Goal: Information Seeking & Learning: Learn about a topic

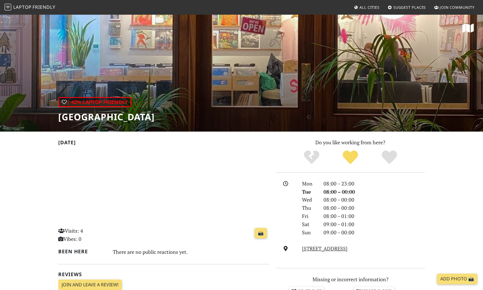
click at [41, 8] on span "Friendly" at bounding box center [44, 7] width 23 height 6
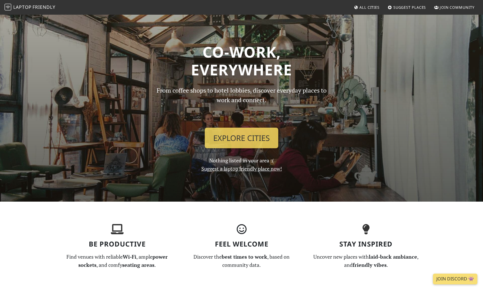
click at [419, 5] on span "Suggest Places" at bounding box center [409, 7] width 33 height 5
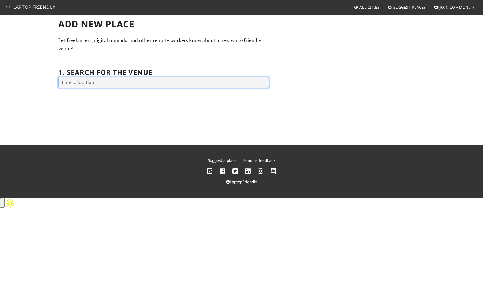
click at [134, 78] on input "text" at bounding box center [163, 82] width 211 height 11
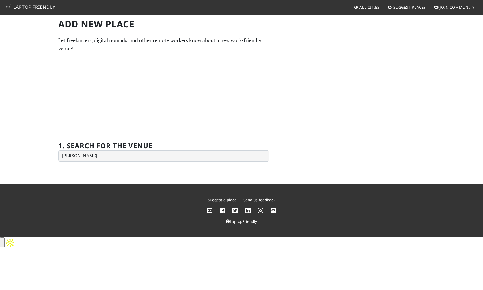
click at [111, 56] on div "Add new Place Let freelancers, digital nomads, and other remote workers know ab…" at bounding box center [164, 90] width 218 height 143
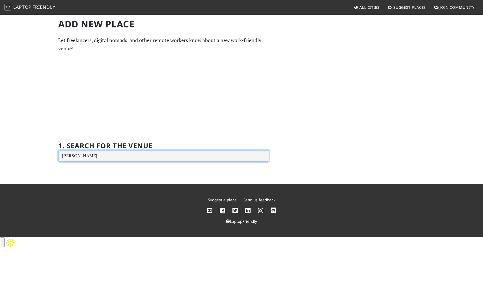
click at [89, 156] on input "hackney" at bounding box center [163, 155] width 211 height 11
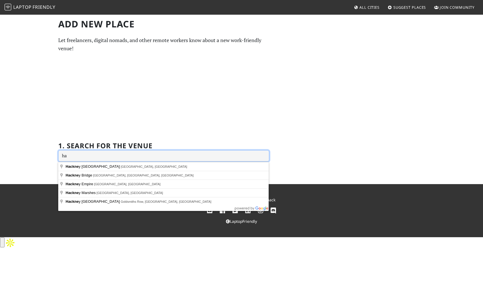
type input "h"
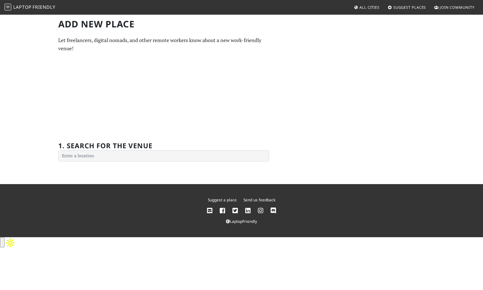
click at [370, 5] on span "All Cities" at bounding box center [369, 7] width 20 height 5
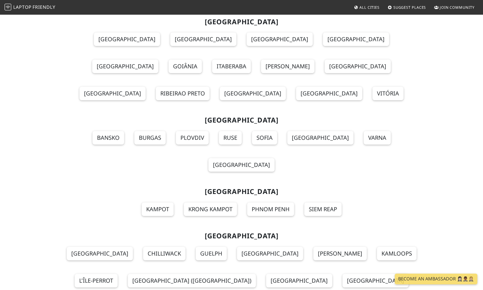
scroll to position [6089, 0]
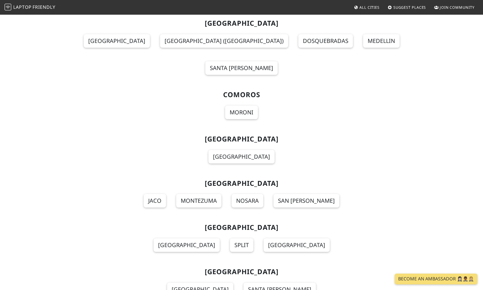
scroll to position [1107, 0]
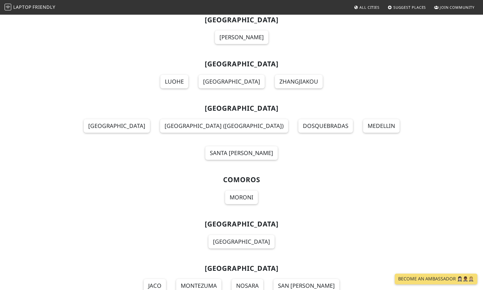
click at [411, 9] on span "Suggest Places" at bounding box center [409, 7] width 33 height 5
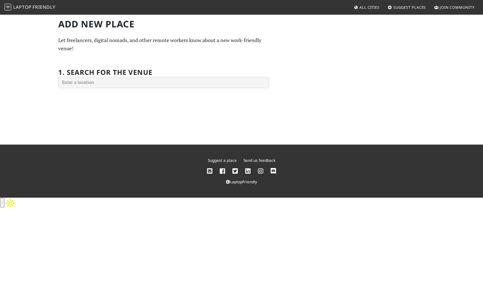
click at [33, 6] on span "Friendly" at bounding box center [44, 7] width 23 height 6
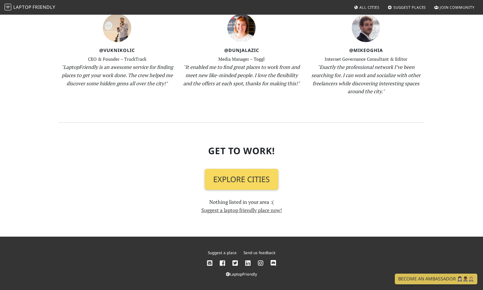
click at [259, 181] on link "Explore Cities" at bounding box center [242, 179] width 74 height 21
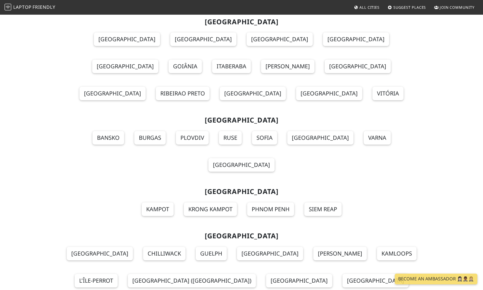
scroll to position [6089, 0]
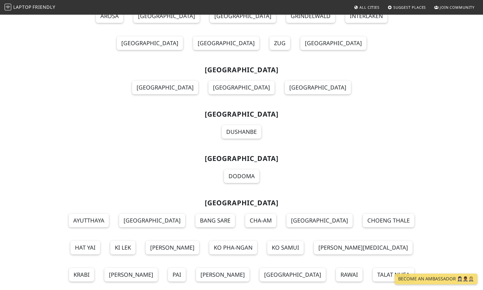
scroll to position [6056, 0]
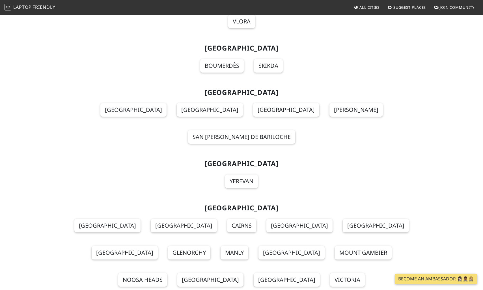
scroll to position [0, 0]
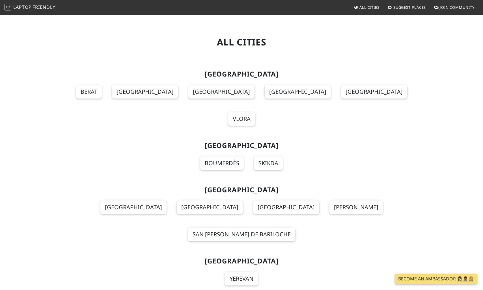
click at [442, 8] on span "Join Community" at bounding box center [457, 7] width 35 height 5
click at [452, 8] on span "Join Community" at bounding box center [457, 7] width 35 height 5
click at [407, 8] on span "Suggest Places" at bounding box center [409, 7] width 33 height 5
click at [364, 4] on link "All Cities" at bounding box center [366, 7] width 30 height 10
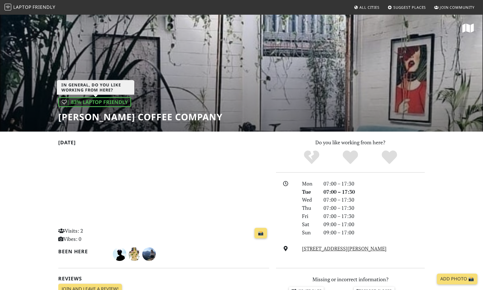
click at [59, 101] on div "| 83% Laptop Friendly" at bounding box center [94, 102] width 73 height 10
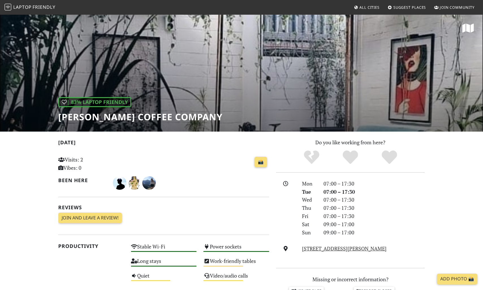
click at [466, 25] on icon at bounding box center [468, 28] width 12 height 10
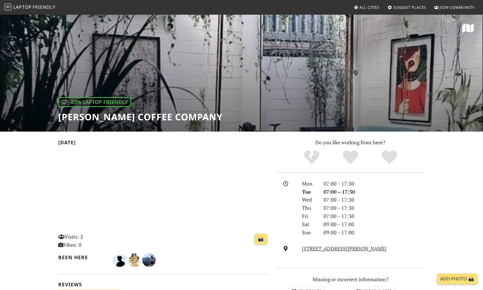
click at [401, 7] on span "Suggest Places" at bounding box center [409, 7] width 33 height 5
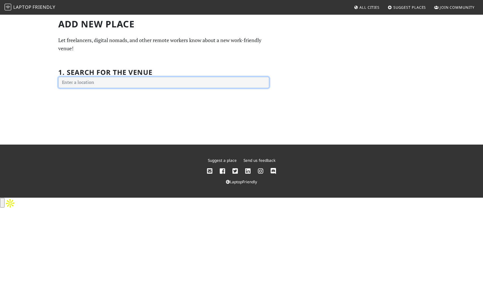
click at [228, 83] on input "text" at bounding box center [163, 82] width 211 height 11
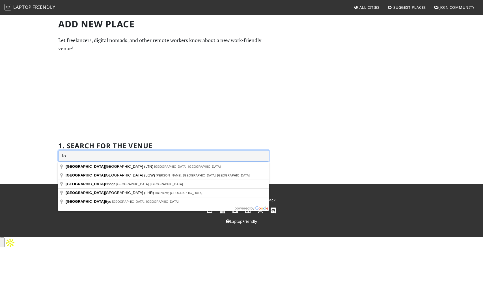
type input "l"
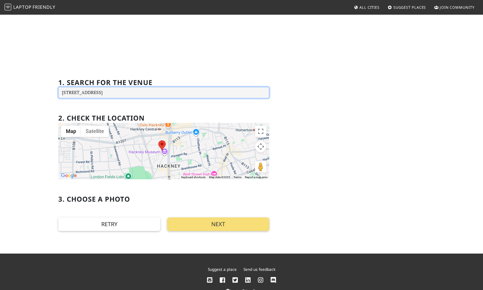
scroll to position [65, 0]
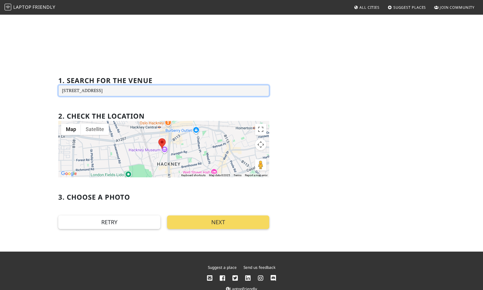
type input "Mare St, London E8 1EA, UK"
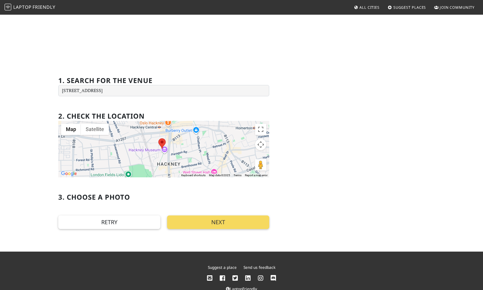
click at [240, 224] on button "Next" at bounding box center [218, 223] width 102 height 14
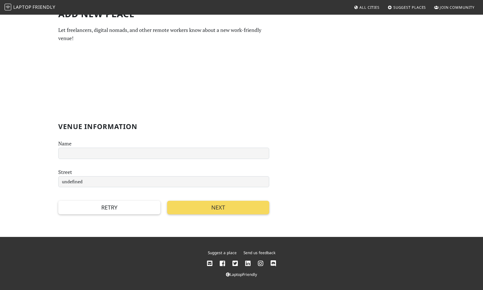
scroll to position [0, 0]
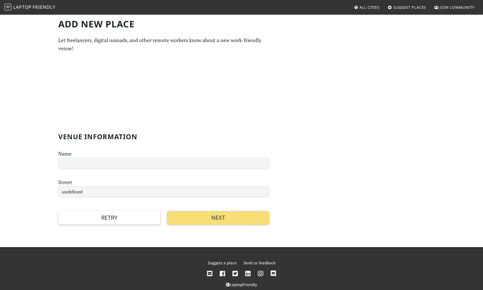
click at [18, 4] on span "Laptop" at bounding box center [22, 7] width 18 height 6
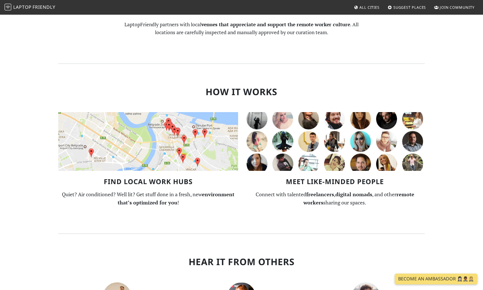
scroll to position [306, 0]
click at [197, 143] on img at bounding box center [148, 141] width 180 height 59
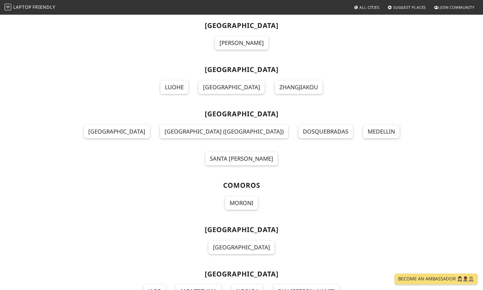
scroll to position [6089, 0]
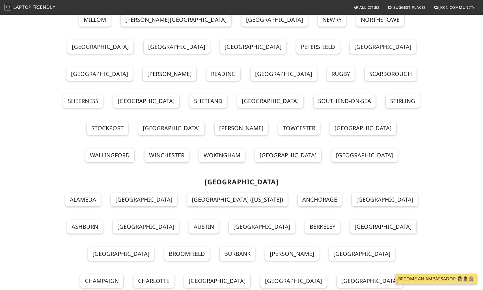
scroll to position [6982, 0]
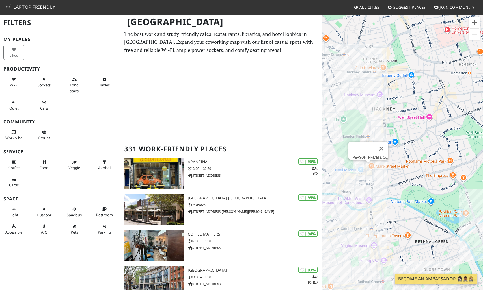
click at [369, 170] on div "To navigate, press the arrow keys. [PERSON_NAME] & Co." at bounding box center [402, 159] width 161 height 290
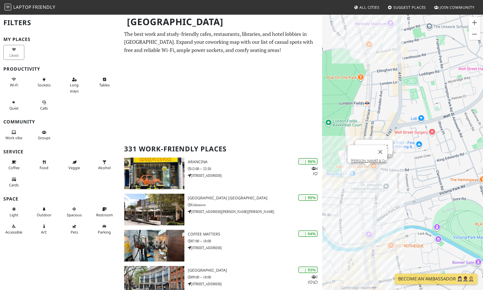
click at [376, 168] on div "To navigate, press the arrow keys. MONTY & Co. Mare Street Market" at bounding box center [402, 159] width 161 height 290
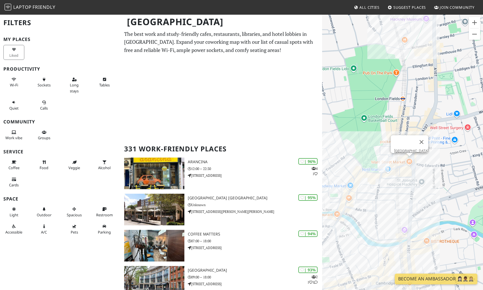
drag, startPoint x: 341, startPoint y: 178, endPoint x: 377, endPoint y: 173, distance: 37.0
click at [377, 173] on div "To navigate, press the arrow keys. [GEOGRAPHIC_DATA]" at bounding box center [402, 159] width 161 height 290
click at [360, 173] on div "To navigate, press the arrow keys. Mare Street Market" at bounding box center [402, 159] width 161 height 290
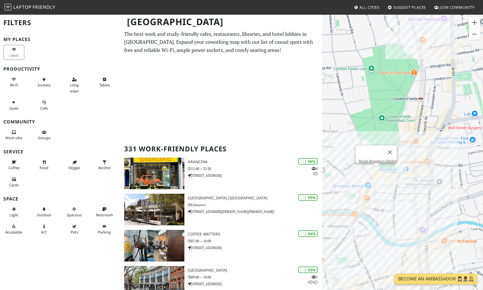
click at [350, 212] on div "To navigate, press the arrow keys. Route Broadway Market" at bounding box center [402, 159] width 161 height 290
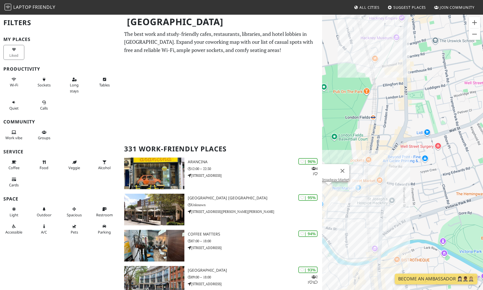
drag, startPoint x: 421, startPoint y: 197, endPoint x: 373, endPoint y: 215, distance: 51.6
click at [373, 215] on div "To navigate, press the arrow keys. Route Broadway Market" at bounding box center [402, 159] width 161 height 290
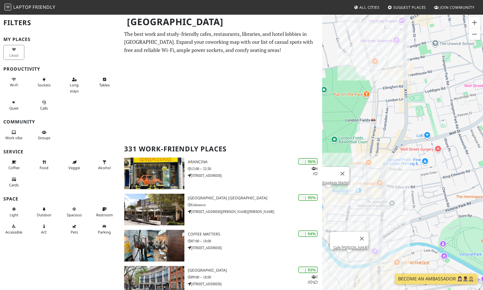
click at [350, 260] on div "To navigate, press the arrow keys. Route Broadway Market Cafe Cecilia" at bounding box center [402, 159] width 161 height 290
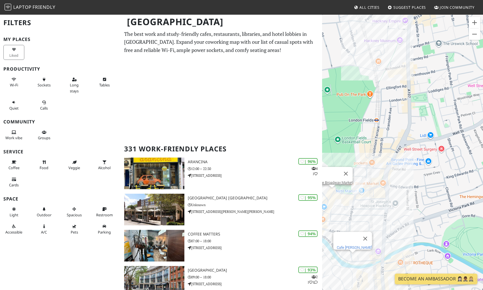
click at [353, 246] on link "Cafe [PERSON_NAME]" at bounding box center [354, 248] width 35 height 4
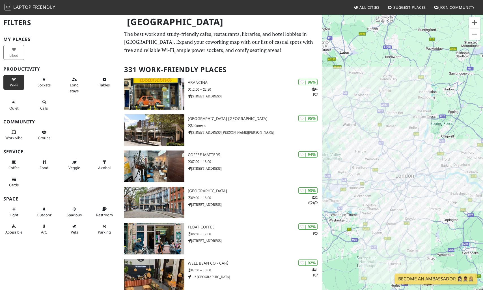
click at [14, 85] on span "Wi-Fi" at bounding box center [14, 85] width 8 height 5
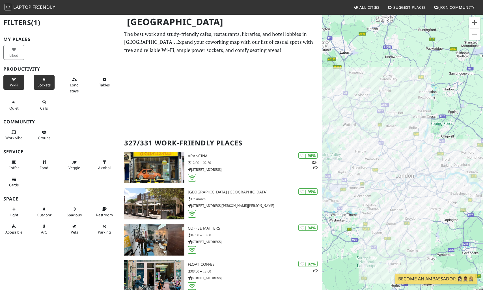
click at [42, 86] on span "Sockets" at bounding box center [44, 85] width 13 height 5
click at [72, 83] on span "Long stays" at bounding box center [74, 88] width 9 height 11
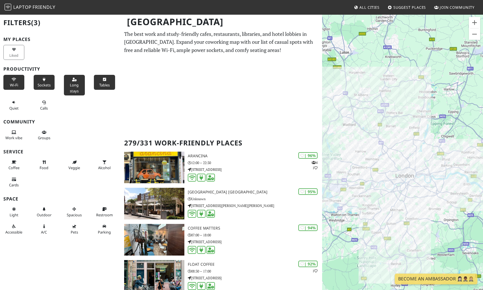
click at [102, 83] on span "Tables" at bounding box center [104, 85] width 10 height 5
click at [17, 160] on button "Coffee" at bounding box center [13, 165] width 21 height 15
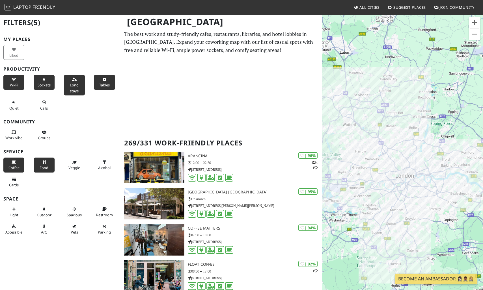
click at [40, 165] on button "Food" at bounding box center [44, 165] width 21 height 15
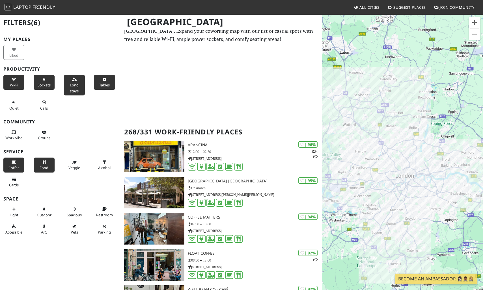
scroll to position [12, 0]
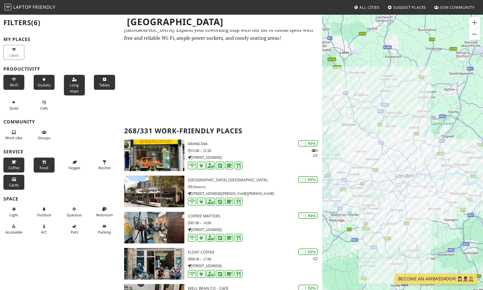
click at [18, 187] on span "Cards" at bounding box center [14, 185] width 10 height 5
click at [100, 213] on span "Restroom" at bounding box center [104, 215] width 17 height 5
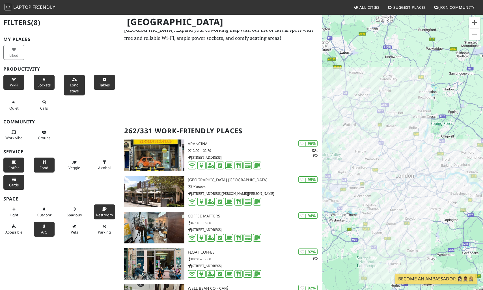
click at [42, 230] on span "A/C" at bounding box center [44, 232] width 6 height 5
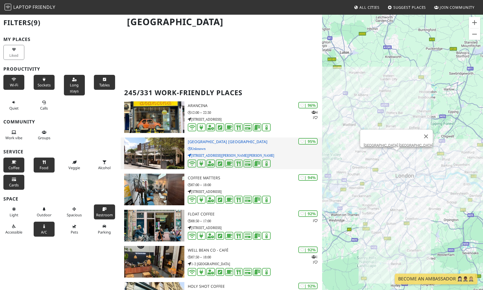
scroll to position [53, 0]
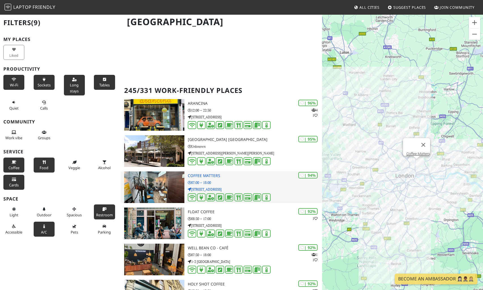
click at [242, 184] on p "07:00 – 18:00" at bounding box center [255, 182] width 134 height 5
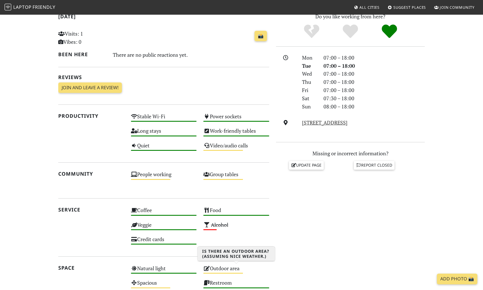
scroll to position [0, 0]
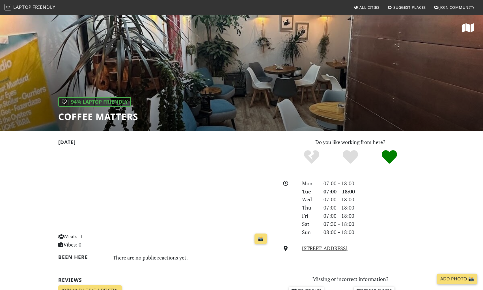
click at [220, 75] on div "| 94% Laptop Friendly Coffee Matters" at bounding box center [241, 73] width 483 height 118
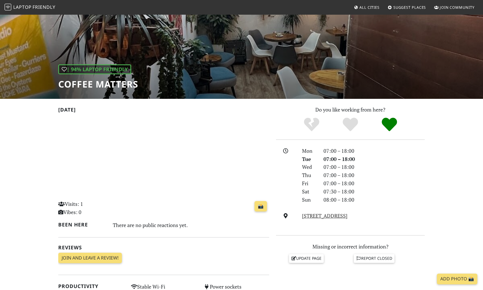
scroll to position [0, 0]
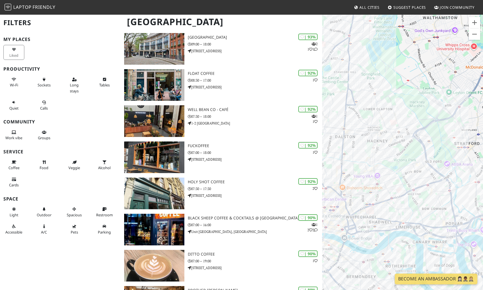
scroll to position [248, 0]
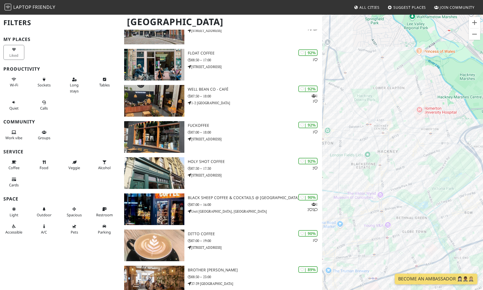
drag, startPoint x: 415, startPoint y: 143, endPoint x: 428, endPoint y: 160, distance: 22.1
click at [428, 160] on div "To navigate, press the arrow keys." at bounding box center [402, 159] width 161 height 290
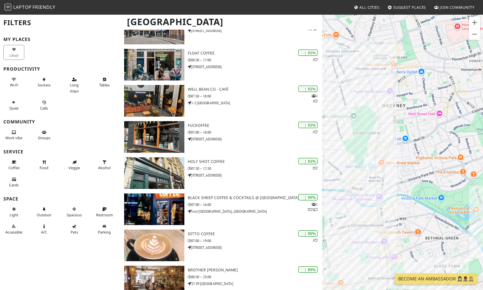
drag, startPoint x: 398, startPoint y: 218, endPoint x: 408, endPoint y: 178, distance: 41.6
click at [408, 178] on div "To navigate, press the arrow keys." at bounding box center [402, 159] width 161 height 290
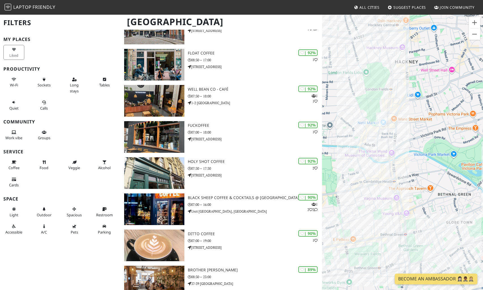
drag, startPoint x: 406, startPoint y: 221, endPoint x: 418, endPoint y: 176, distance: 47.2
click at [418, 176] on div "To navigate, press the arrow keys." at bounding box center [402, 159] width 161 height 290
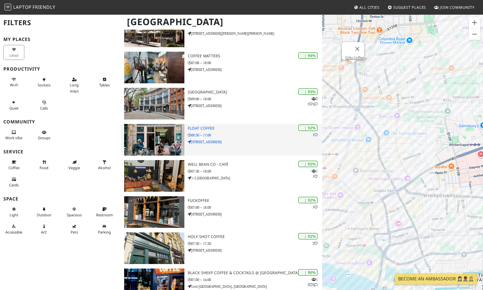
scroll to position [0, 0]
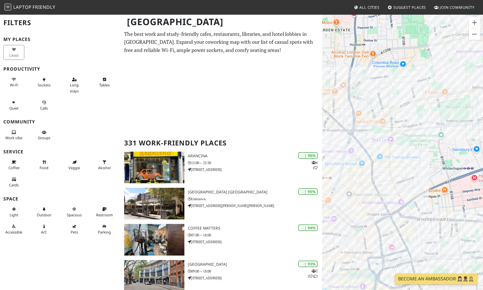
drag, startPoint x: 425, startPoint y: 159, endPoint x: 418, endPoint y: 187, distance: 29.4
click at [418, 187] on div "To navigate, press the arrow keys." at bounding box center [402, 159] width 161 height 290
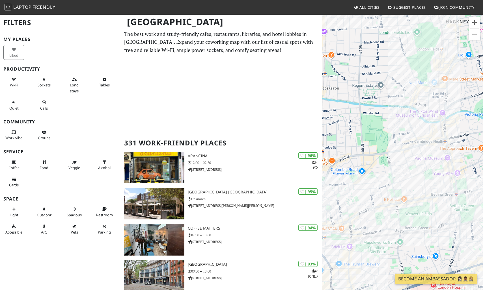
drag, startPoint x: 427, startPoint y: 127, endPoint x: 388, endPoint y: 228, distance: 108.1
click at [388, 228] on div "To navigate, press the arrow keys." at bounding box center [402, 159] width 161 height 290
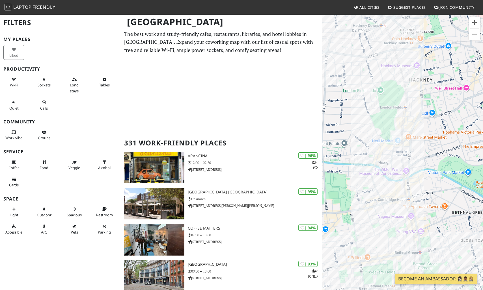
drag, startPoint x: 400, startPoint y: 173, endPoint x: 362, endPoint y: 233, distance: 71.0
click at [362, 233] on div "To navigate, press the arrow keys." at bounding box center [402, 159] width 161 height 290
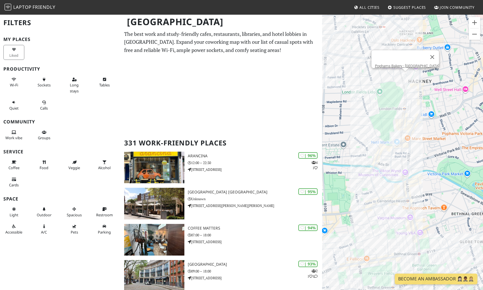
click at [405, 76] on div "To navigate, press the arrow keys. Pophams Bakery - London Fields" at bounding box center [402, 159] width 161 height 290
click at [401, 64] on link "Pophams Bakery - [GEOGRAPHIC_DATA]" at bounding box center [407, 66] width 64 height 4
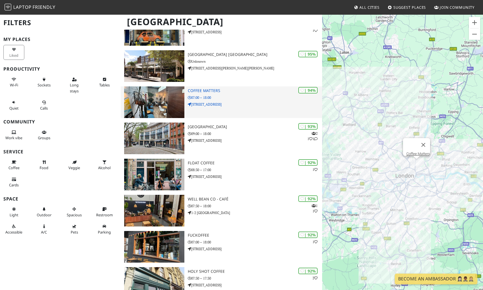
scroll to position [71, 0]
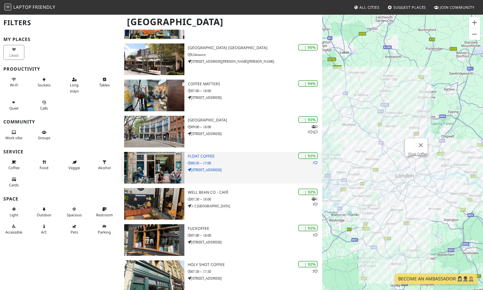
click at [229, 161] on p "08:30 – 17:00" at bounding box center [255, 163] width 134 height 5
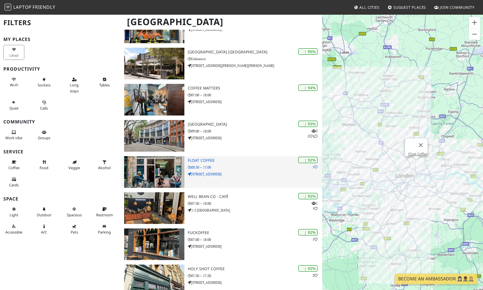
scroll to position [144, 0]
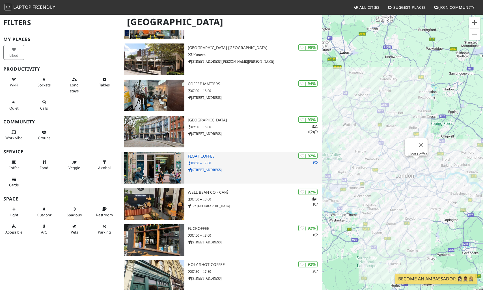
click at [204, 156] on h3 "Float Coffee" at bounding box center [255, 156] width 134 height 5
click at [161, 169] on img at bounding box center [154, 168] width 60 height 32
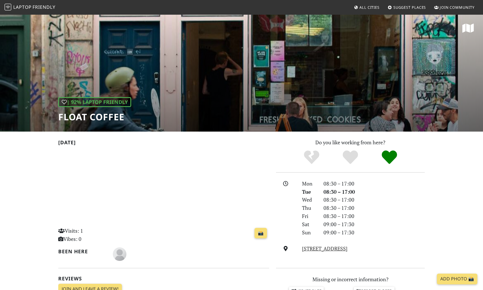
click at [368, 7] on span "All Cities" at bounding box center [369, 7] width 20 height 5
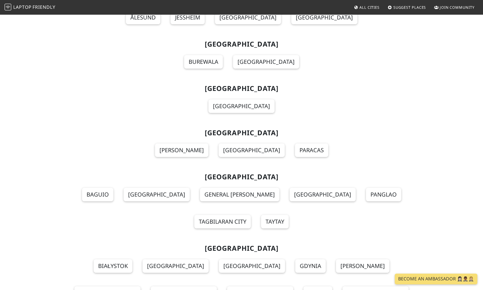
scroll to position [4672, 0]
click at [8, 8] on img at bounding box center [8, 7] width 7 height 7
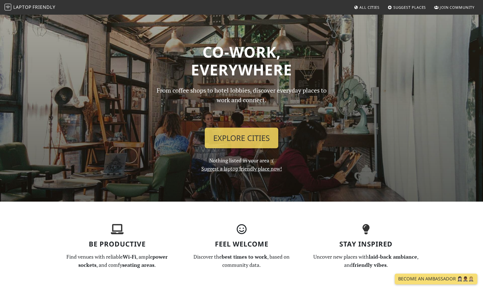
click at [270, 170] on link "Suggest a laptop friendly place now!" at bounding box center [241, 168] width 81 height 7
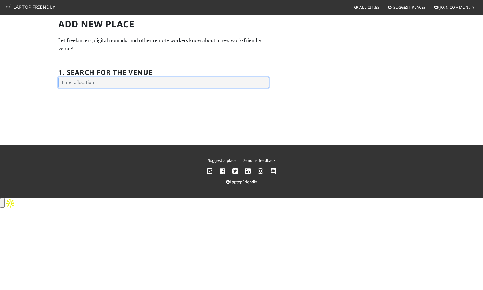
click at [109, 83] on input "text" at bounding box center [163, 82] width 211 height 11
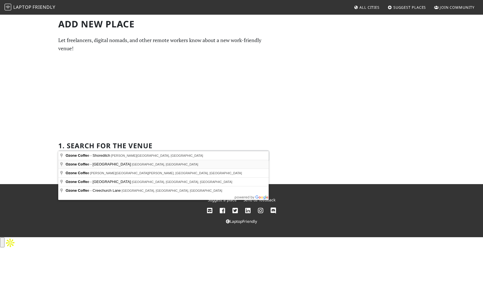
type input "Ozone Coffee - London Fields, Emma Street, London, UK"
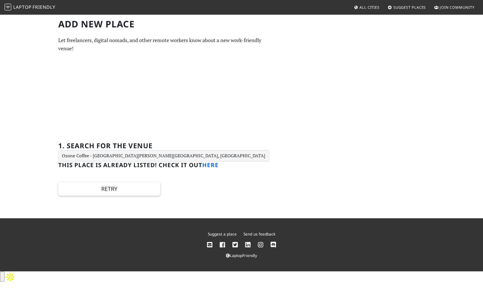
click at [214, 164] on link "here" at bounding box center [210, 165] width 16 height 8
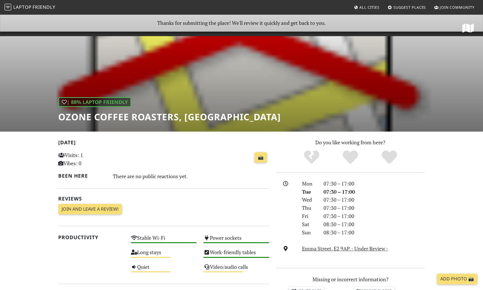
click at [38, 4] on span "Friendly" at bounding box center [44, 7] width 23 height 6
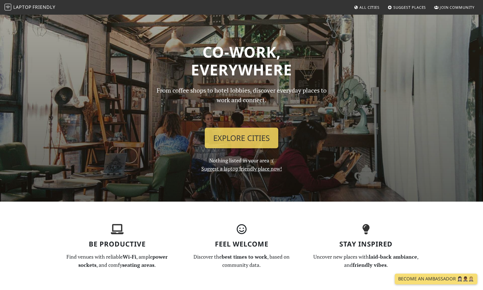
click at [243, 169] on link "Suggest a laptop friendly place now!" at bounding box center [241, 168] width 81 height 7
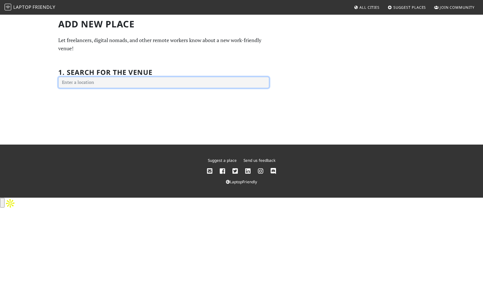
click at [172, 81] on input "text" at bounding box center [163, 82] width 211 height 11
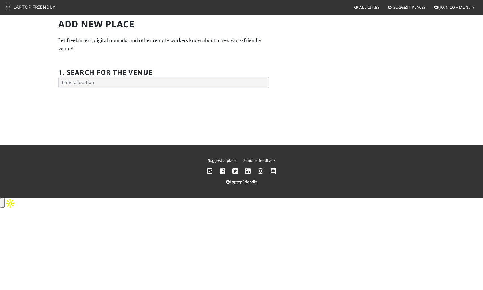
click at [44, 9] on span "Friendly" at bounding box center [44, 7] width 23 height 6
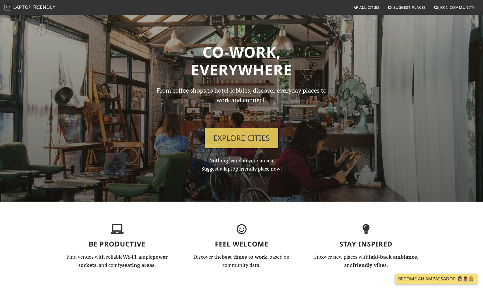
click at [397, 8] on span "Suggest Places" at bounding box center [409, 7] width 33 height 5
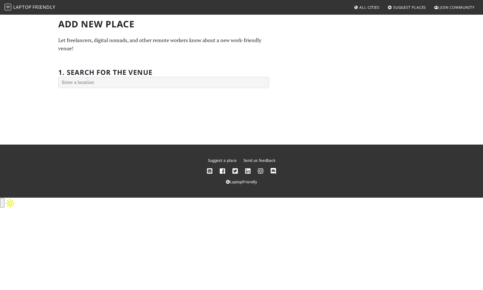
click at [369, 7] on span "All Cities" at bounding box center [369, 7] width 20 height 5
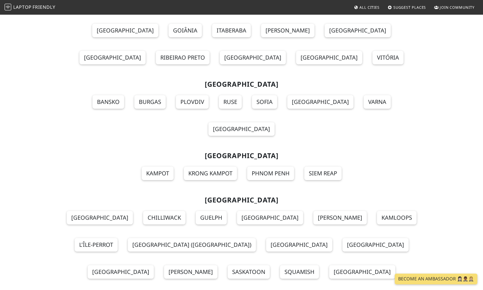
scroll to position [6089, 0]
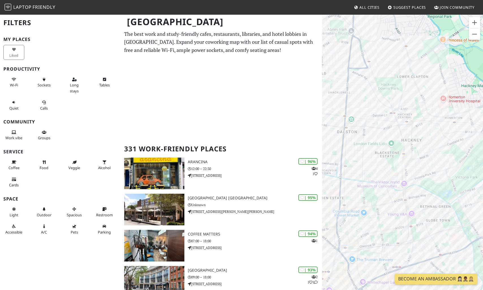
drag, startPoint x: 384, startPoint y: 152, endPoint x: 394, endPoint y: 87, distance: 65.2
click at [394, 87] on div "To navigate, press the arrow keys." at bounding box center [402, 159] width 161 height 290
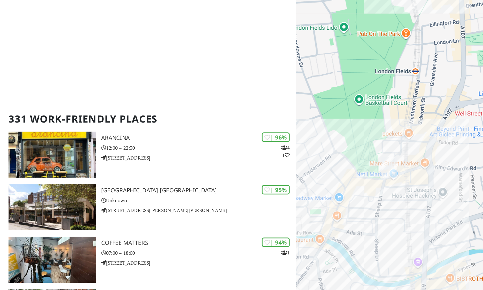
drag, startPoint x: 419, startPoint y: 205, endPoint x: 388, endPoint y: 202, distance: 30.9
click at [388, 202] on div "To navigate, press the arrow keys." at bounding box center [402, 159] width 161 height 290
click at [413, 178] on div "To navigate, press the arrow keys. [GEOGRAPHIC_DATA]" at bounding box center [402, 159] width 161 height 290
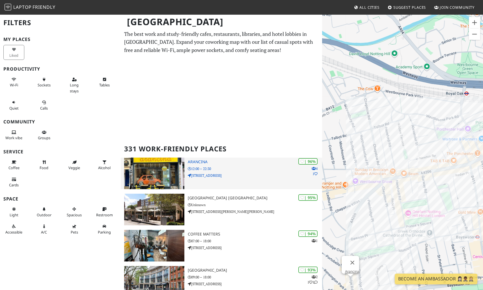
click at [184, 164] on img at bounding box center [154, 174] width 60 height 32
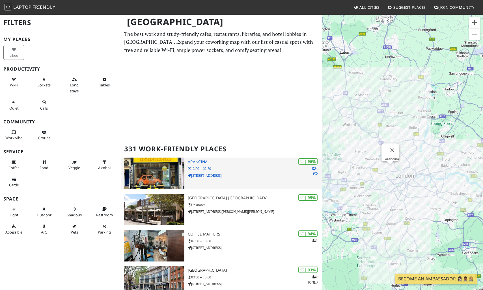
click at [212, 172] on div "| 96% 4 1 [GEOGRAPHIC_DATA] 12:00 – 22:30 [STREET_ADDRESS]" at bounding box center [255, 174] width 134 height 32
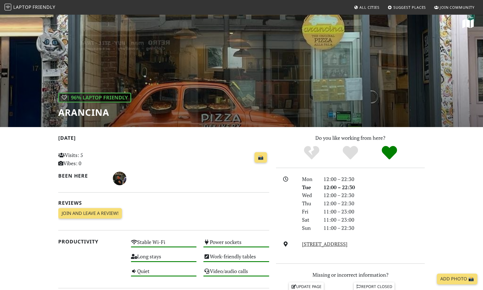
scroll to position [7, 0]
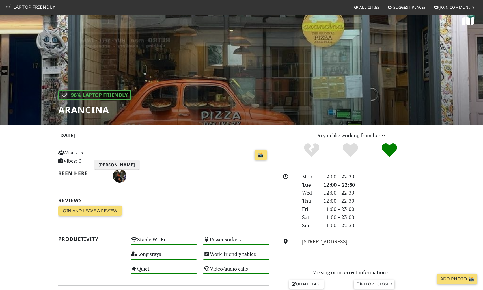
click at [118, 179] on img "Michele Mortari" at bounding box center [120, 176] width 14 height 14
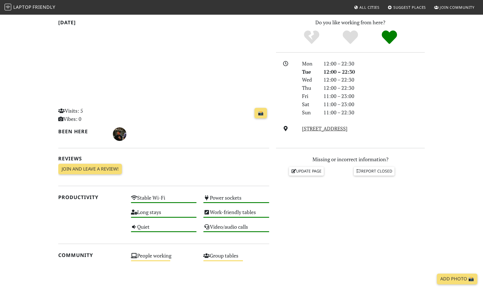
scroll to position [0, 0]
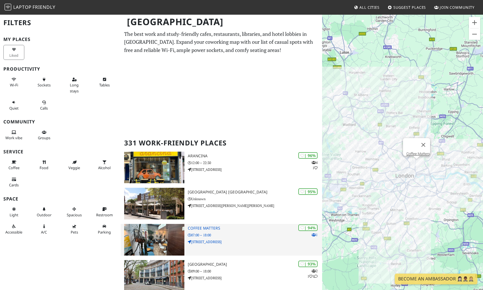
click at [219, 230] on h3 "Coffee Matters" at bounding box center [255, 228] width 134 height 5
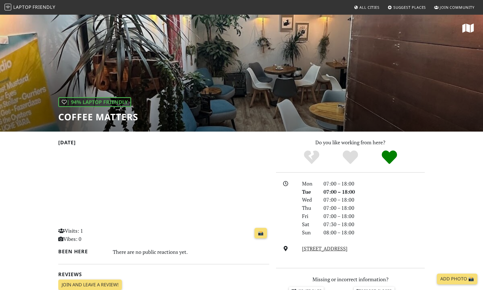
click at [470, 24] on icon at bounding box center [468, 28] width 12 height 10
